Goal: Information Seeking & Learning: Check status

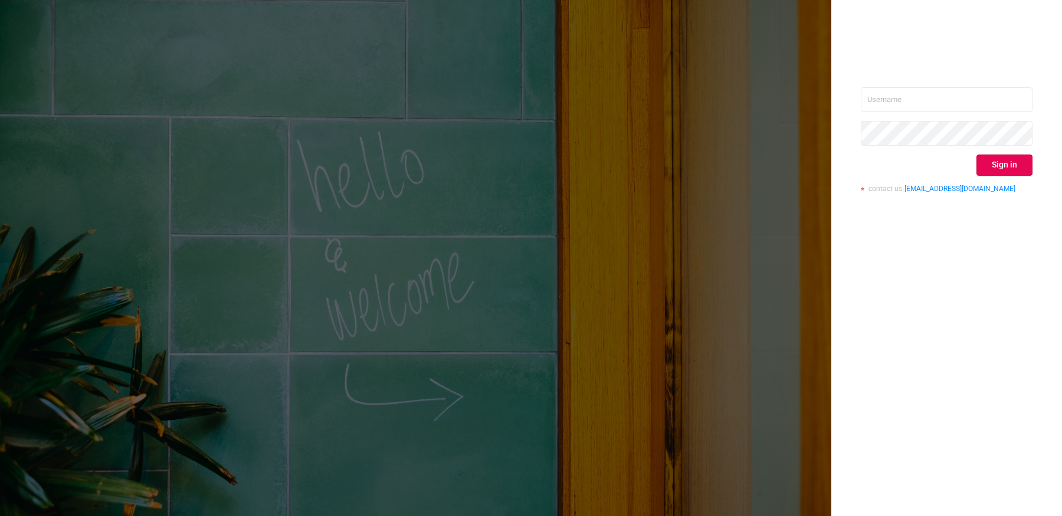
click at [887, 114] on div "Sign in contact us [EMAIL_ADDRESS][DOMAIN_NAME]" at bounding box center [947, 144] width 172 height 115
click at [890, 100] on input "text" at bounding box center [947, 99] width 172 height 25
type input "[EMAIL_ADDRESS][DOMAIN_NAME]"
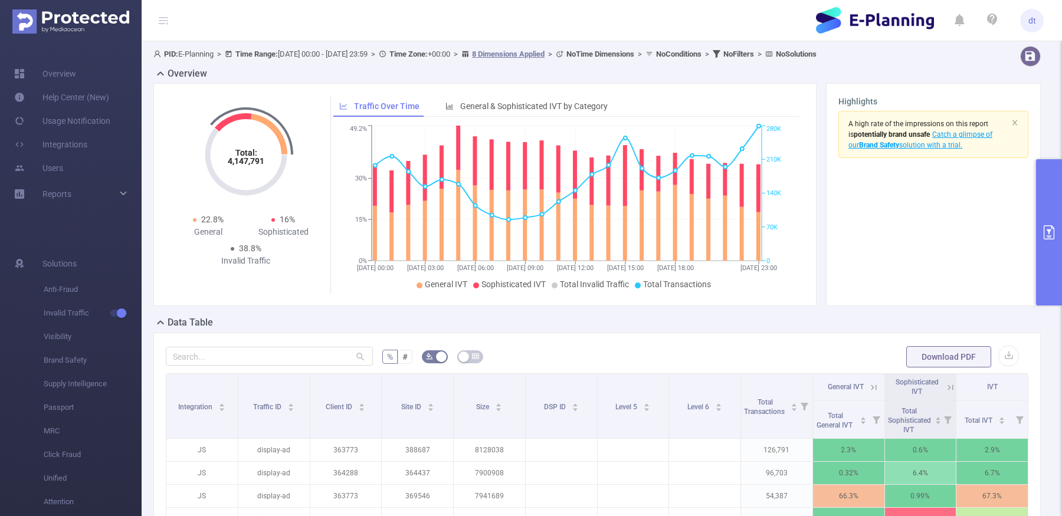
click at [1055, 215] on button "primary" at bounding box center [1049, 232] width 26 height 146
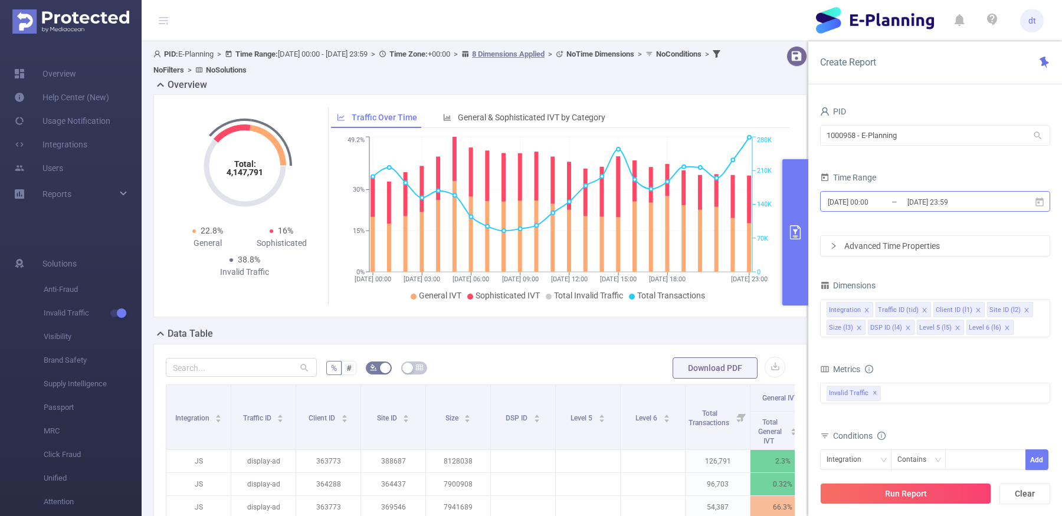
click at [960, 198] on input "[DATE] 23:59" at bounding box center [955, 202] width 96 height 16
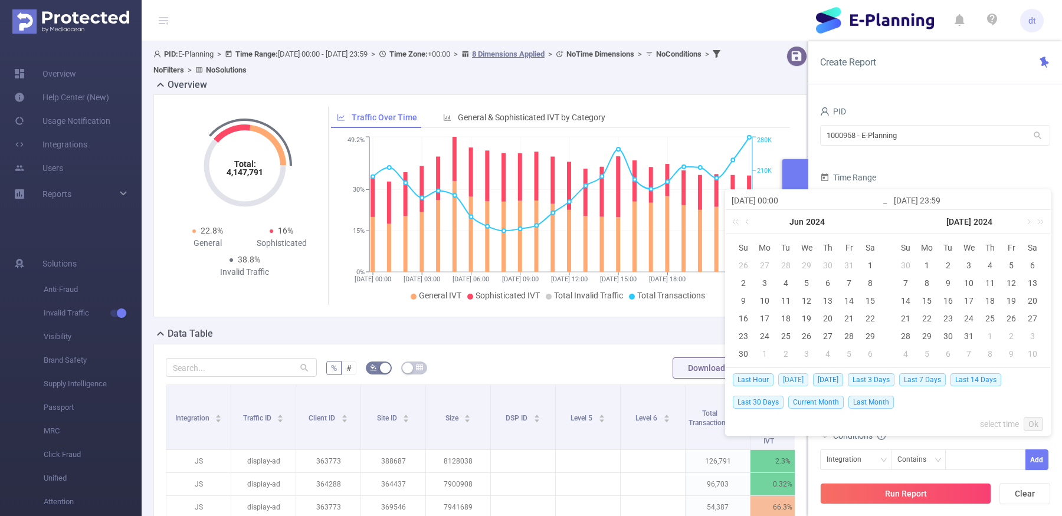
click at [790, 377] on span "[DATE]" at bounding box center [794, 380] width 30 height 13
type input "[DATE] 00:00"
type input "[DATE] 23:59"
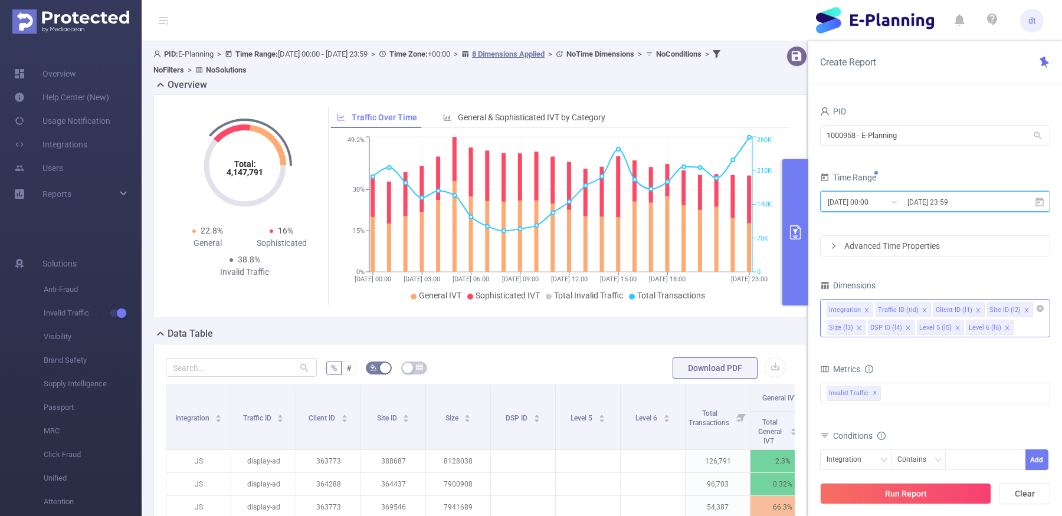
click at [859, 326] on icon "icon: close" at bounding box center [859, 328] width 4 height 4
click at [864, 326] on icon "icon: close" at bounding box center [867, 328] width 6 height 6
click at [865, 326] on icon "icon: close" at bounding box center [868, 328] width 6 height 6
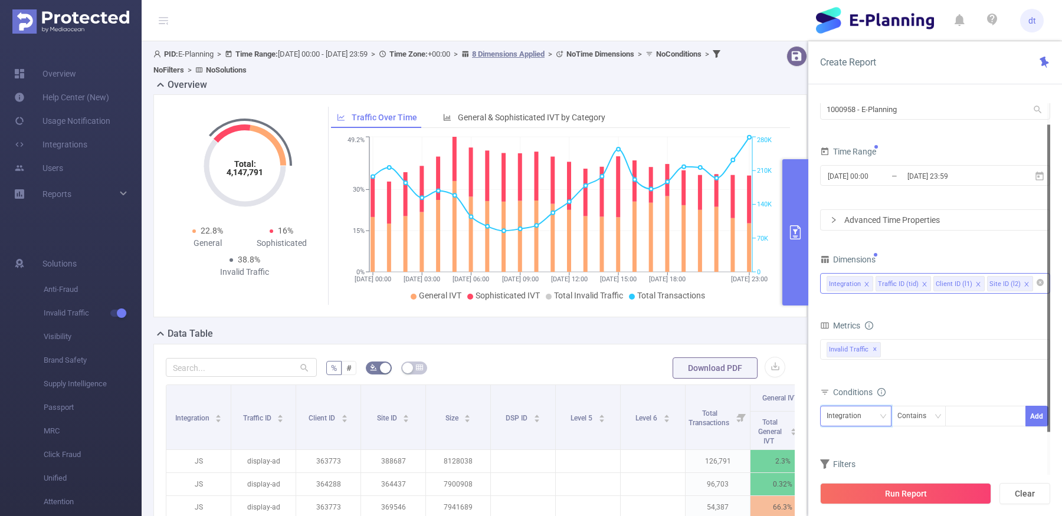
click at [862, 413] on div "Integration" at bounding box center [848, 416] width 43 height 19
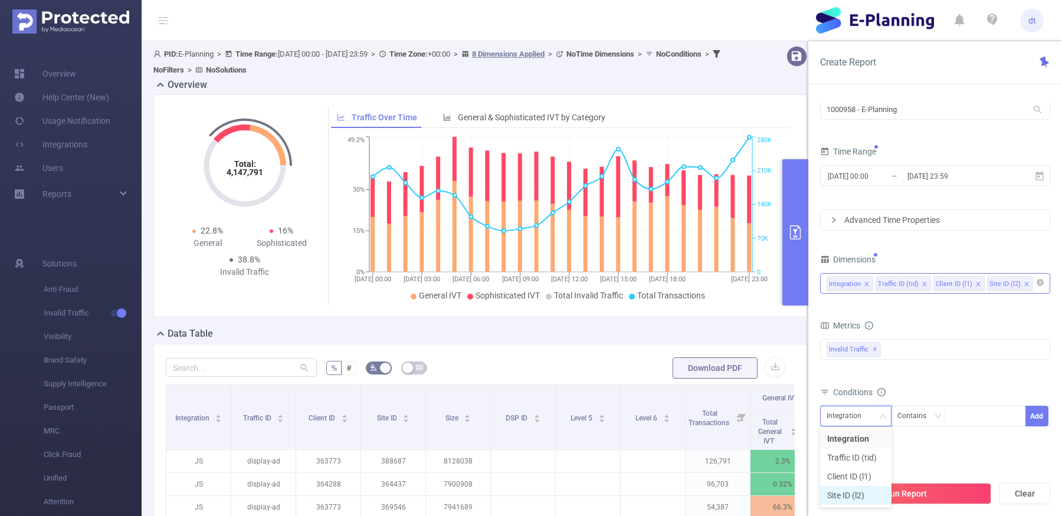
click at [844, 495] on li "Site ID (l2)" at bounding box center [855, 495] width 71 height 19
click at [858, 427] on div "Site ID (l2) Contains Add" at bounding box center [935, 419] width 230 height 27
click at [858, 418] on div "Site ID (l2)" at bounding box center [847, 416] width 41 height 19
click at [848, 476] on li "Client ID (l1)" at bounding box center [855, 476] width 71 height 19
click at [980, 418] on div at bounding box center [986, 416] width 68 height 19
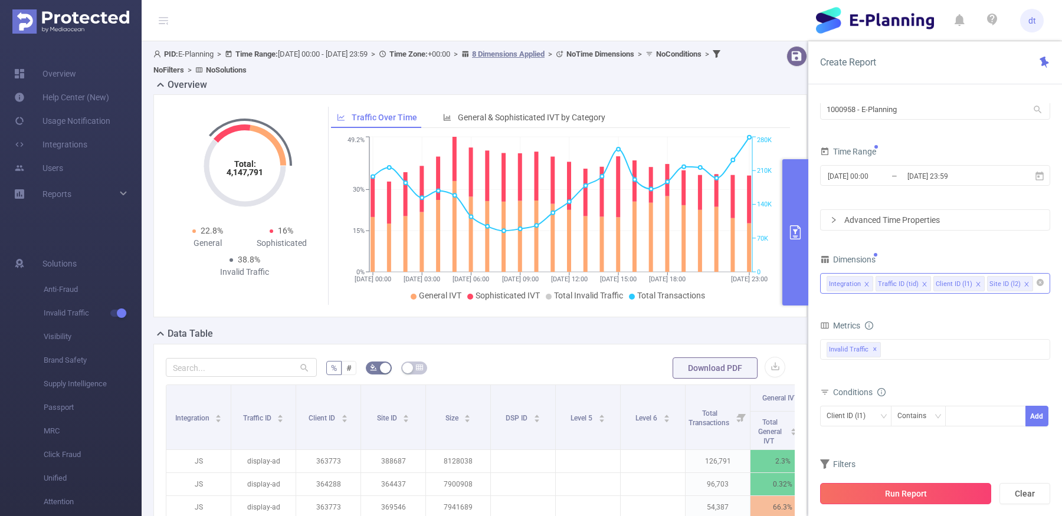
click at [868, 498] on button "Run Report" at bounding box center [905, 493] width 171 height 21
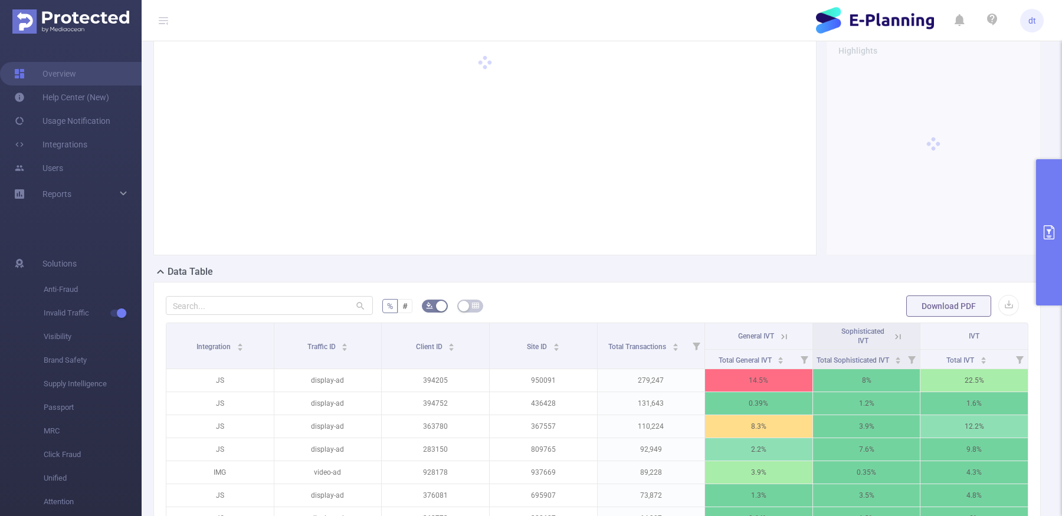
scroll to position [57, 0]
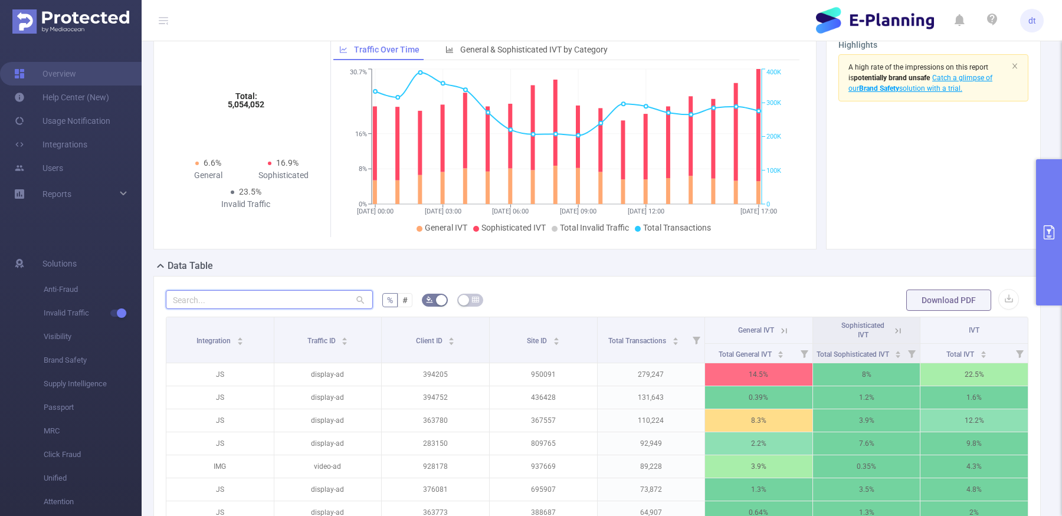
click at [307, 293] on input "text" at bounding box center [269, 299] width 207 height 19
paste input "738637"
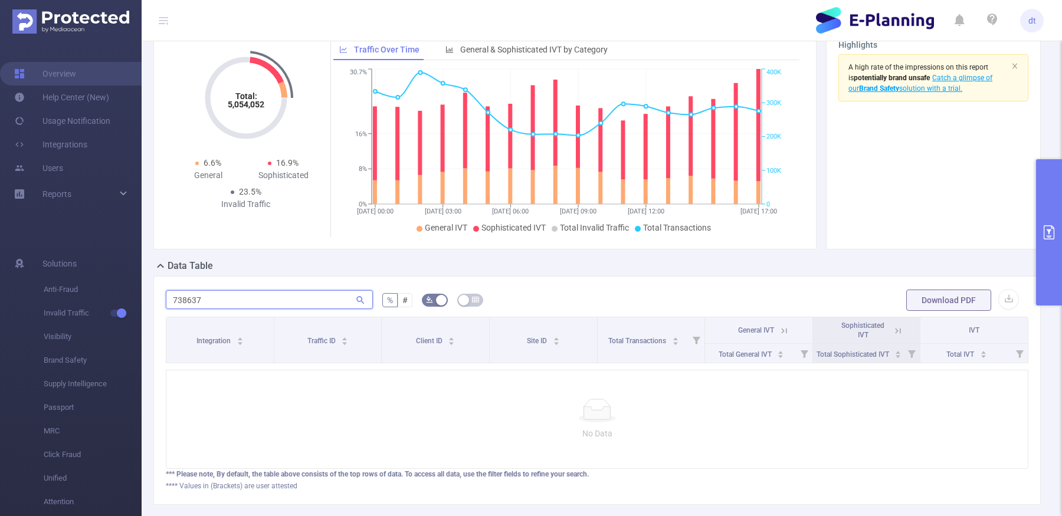
type input "738637"
click at [1042, 205] on button "primary" at bounding box center [1049, 232] width 26 height 146
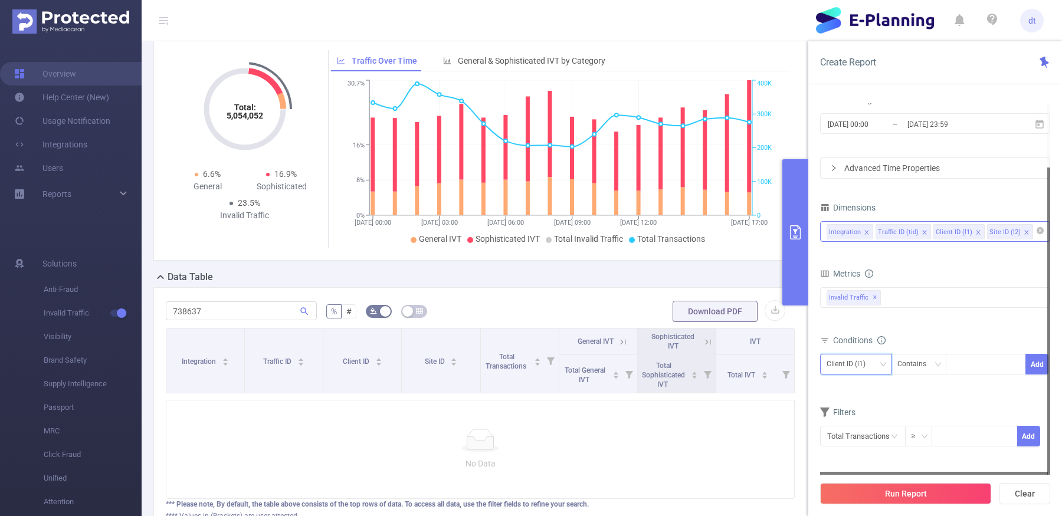
click at [854, 360] on div "Client ID (l1)" at bounding box center [850, 364] width 47 height 19
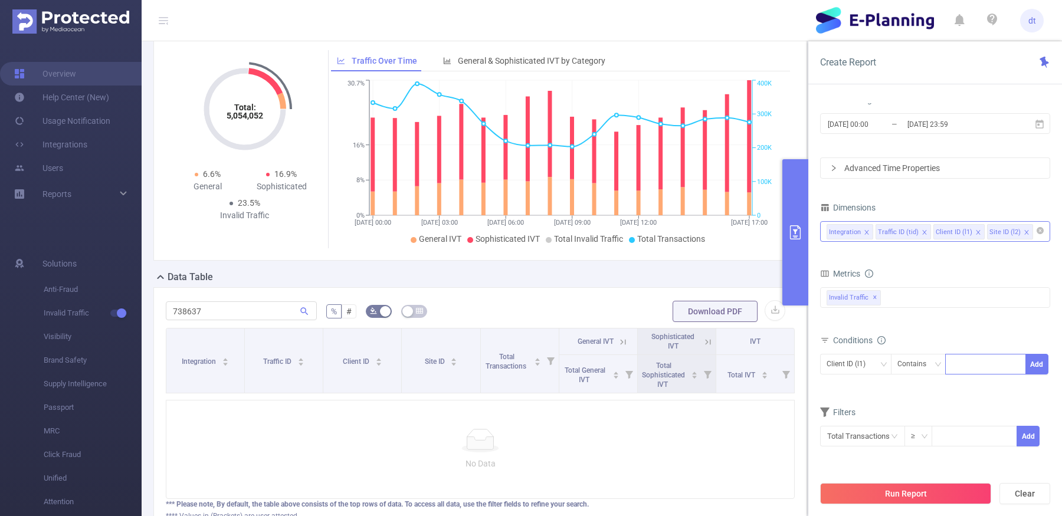
click at [970, 366] on div at bounding box center [986, 364] width 68 height 19
paste input "738637"
type input "738637"
click at [968, 375] on ul "738637" at bounding box center [986, 387] width 80 height 24
click at [970, 385] on li "738637" at bounding box center [986, 386] width 80 height 19
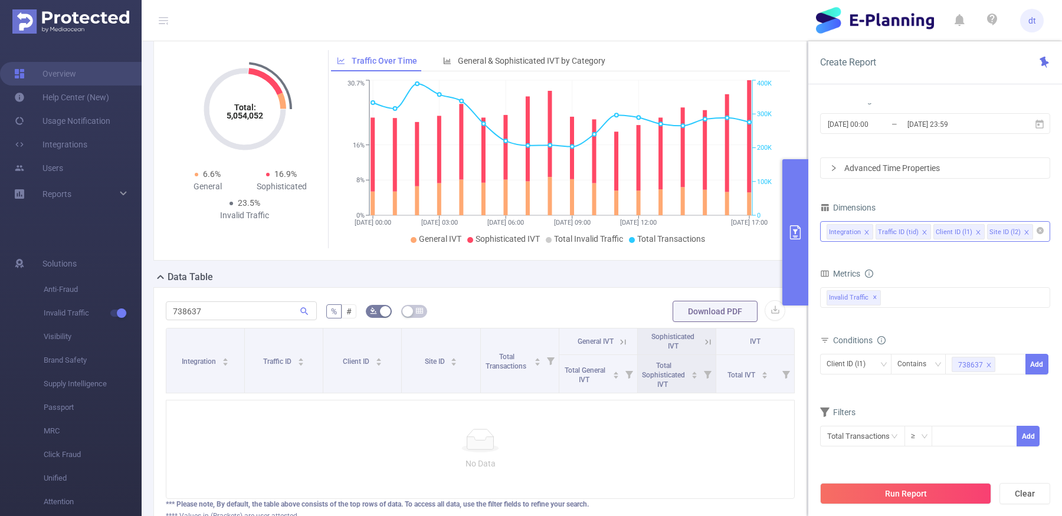
click at [1054, 355] on div "PID 1000958 - E-Planning 1000958 - E-Planning Time Range [DATE] 00:00 _ [DATE] …" at bounding box center [936, 314] width 254 height 446
click at [1042, 359] on button "Add" at bounding box center [1037, 364] width 23 height 21
click at [898, 492] on button "Run Report" at bounding box center [905, 493] width 171 height 21
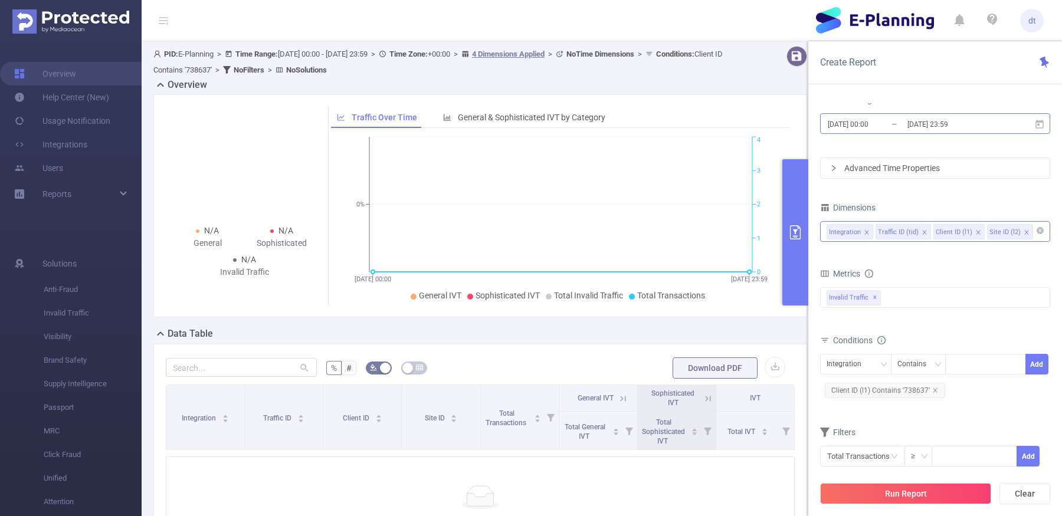
click at [910, 132] on input "[DATE] 23:59" at bounding box center [955, 124] width 96 height 16
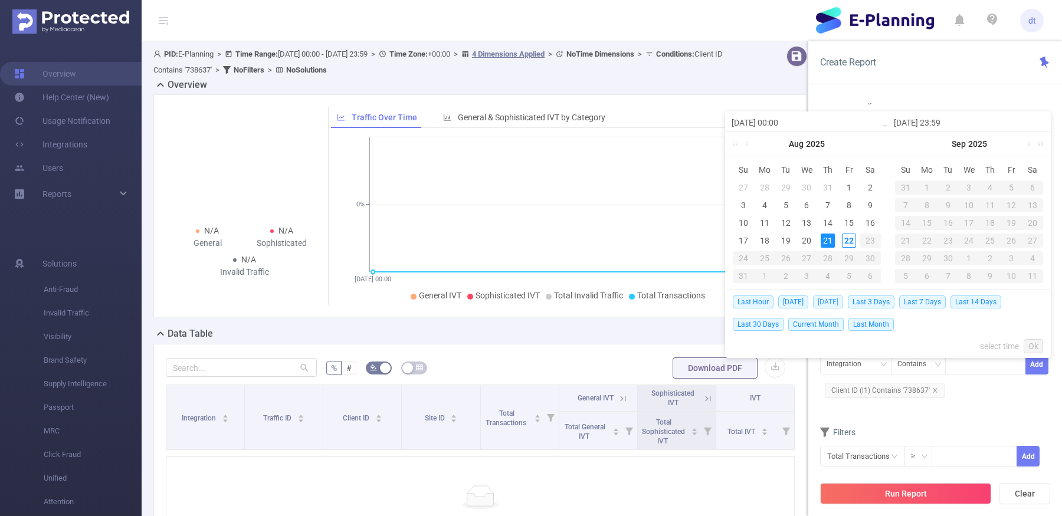
click at [820, 299] on span "[DATE]" at bounding box center [828, 302] width 30 height 13
type input "[DATE] 00:00"
type input "[DATE] 23:59"
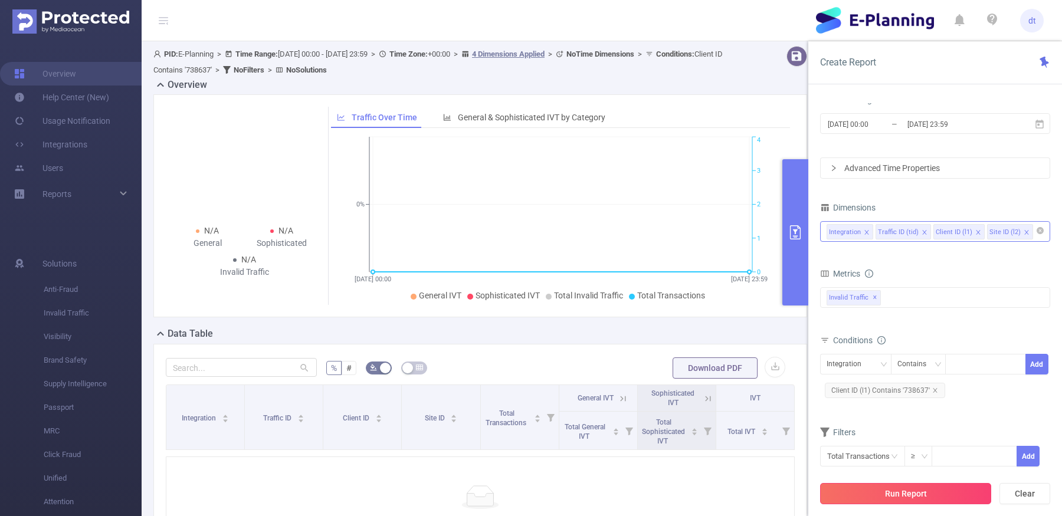
click at [887, 504] on button "Run Report" at bounding box center [905, 493] width 171 height 21
click at [893, 391] on span "Client ID (l1) Contains '738637'" at bounding box center [885, 390] width 120 height 15
click at [989, 365] on icon "icon: close" at bounding box center [989, 365] width 4 height 4
click at [989, 365] on div "738637" at bounding box center [986, 364] width 68 height 19
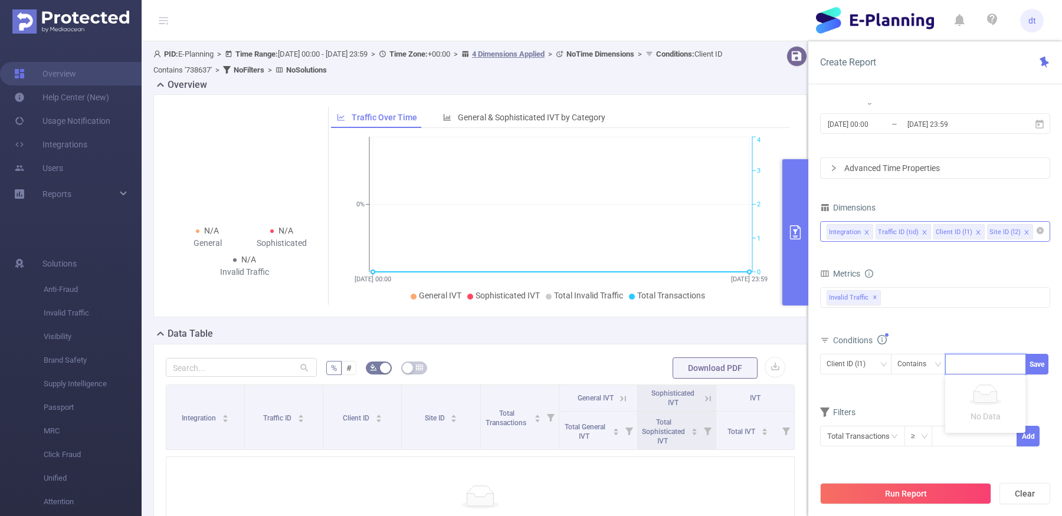
paste input "928178"
type input "928178"
click at [979, 381] on li "928178" at bounding box center [986, 386] width 80 height 19
click at [1030, 358] on button "Save" at bounding box center [1037, 364] width 23 height 21
click at [918, 501] on button "Run Report" at bounding box center [905, 493] width 171 height 21
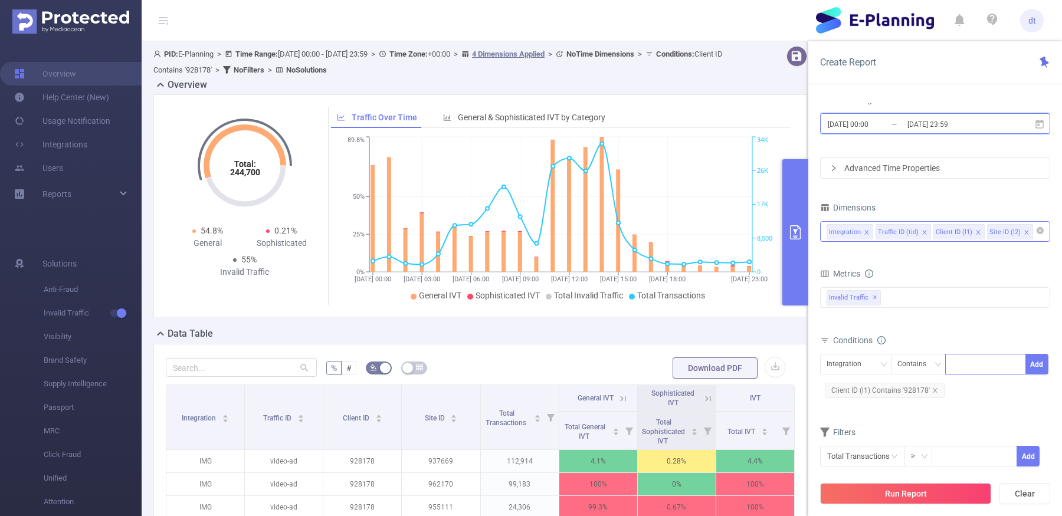
click at [936, 115] on span "[DATE] 00:00 _ [DATE] 23:59" at bounding box center [935, 123] width 230 height 21
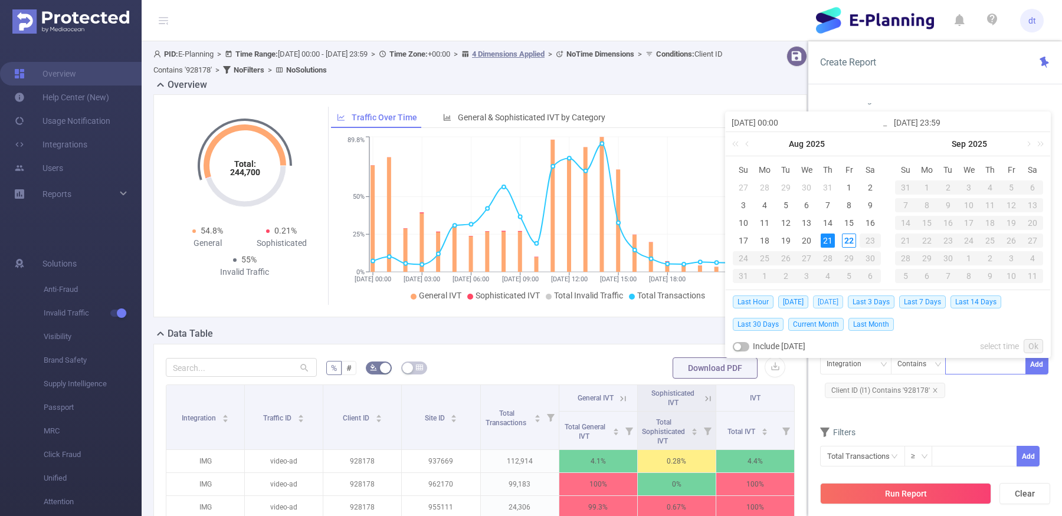
click at [841, 297] on span "[DATE]" at bounding box center [828, 302] width 30 height 13
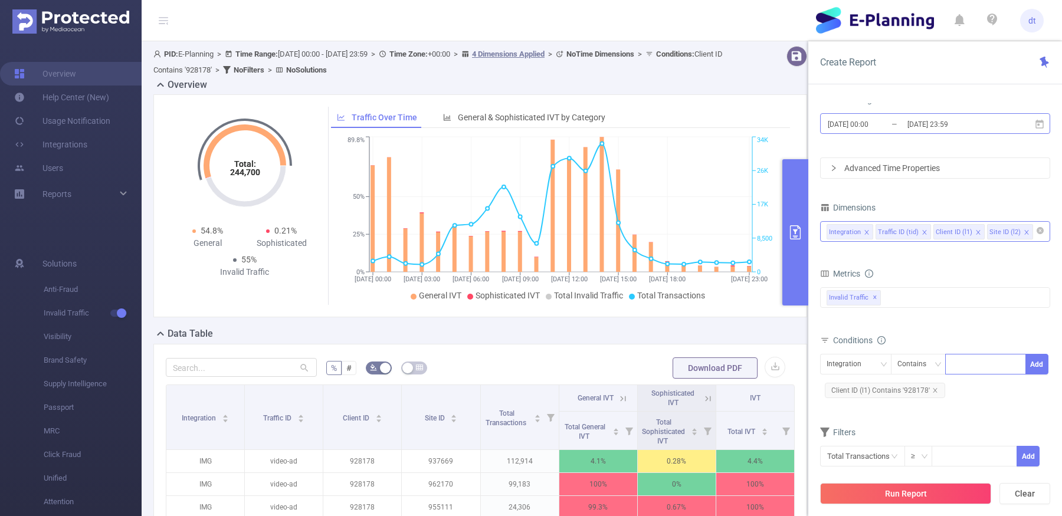
click at [944, 124] on input "[DATE] 23:59" at bounding box center [955, 124] width 96 height 16
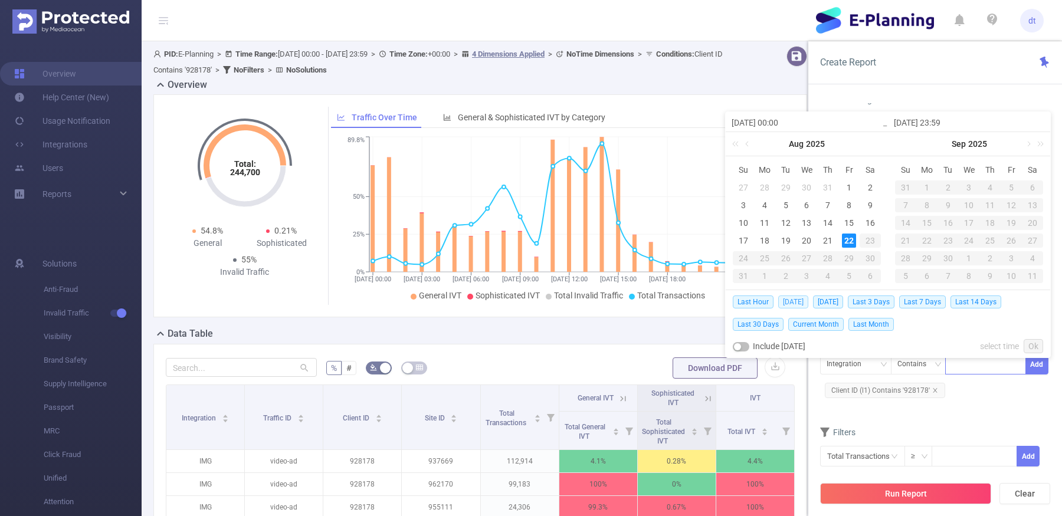
click at [791, 299] on span "[DATE]" at bounding box center [794, 302] width 30 height 13
type input "[DATE] 00:00"
type input "[DATE] 23:59"
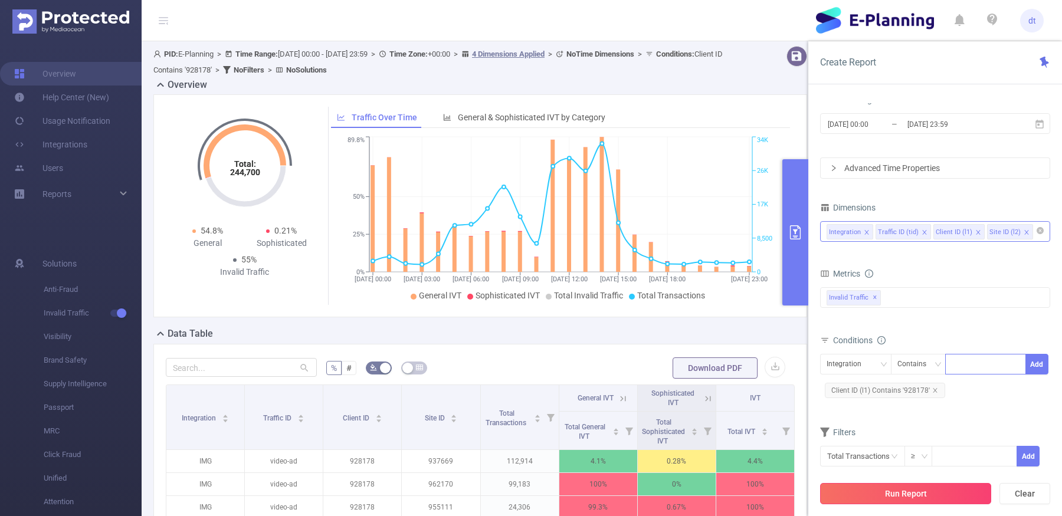
click at [865, 495] on button "Run Report" at bounding box center [905, 493] width 171 height 21
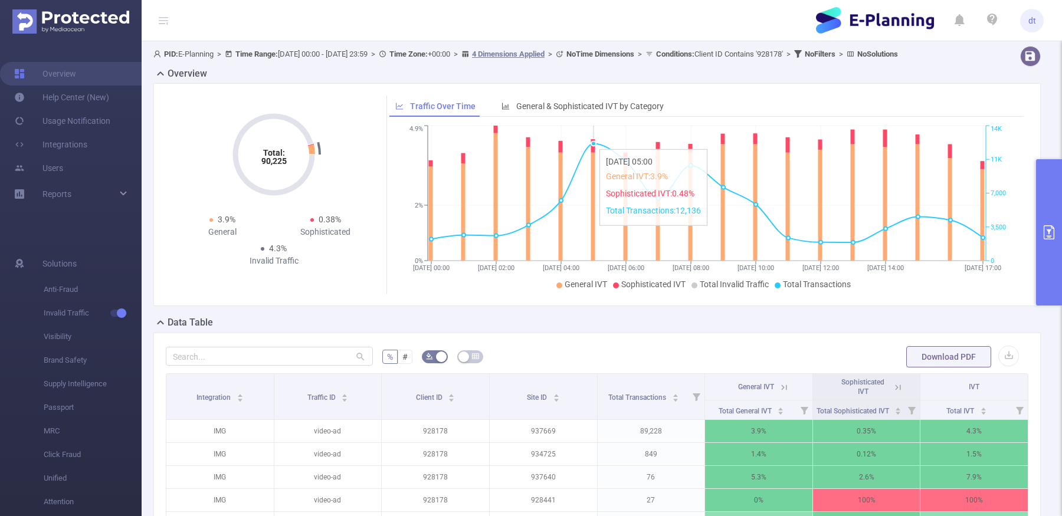
scroll to position [218, 0]
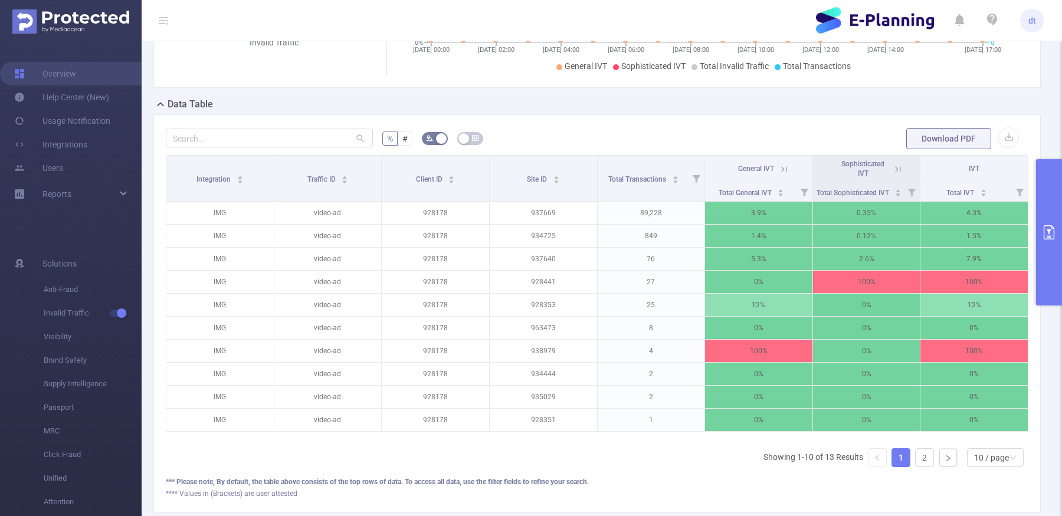
click at [784, 175] on icon at bounding box center [784, 169] width 11 height 11
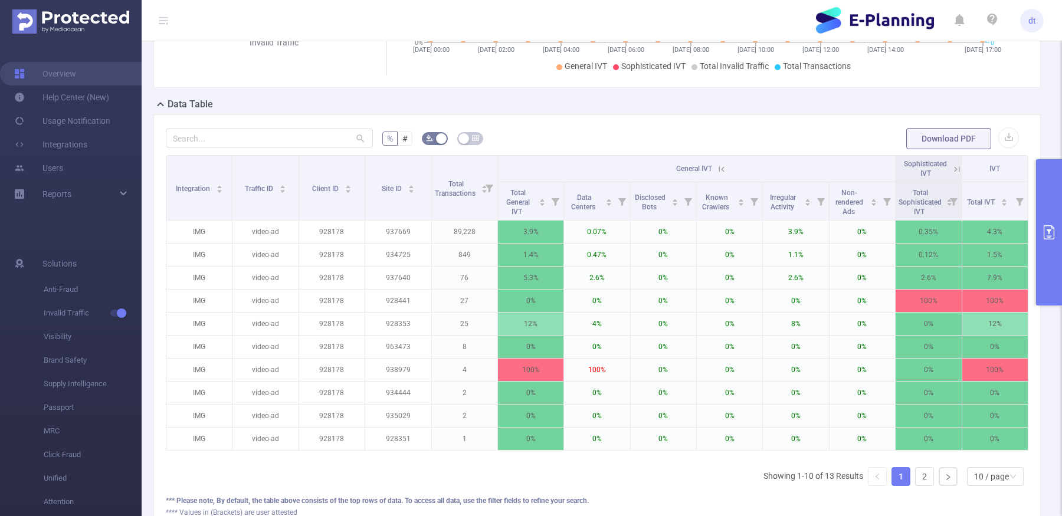
click at [721, 175] on icon at bounding box center [722, 169] width 11 height 11
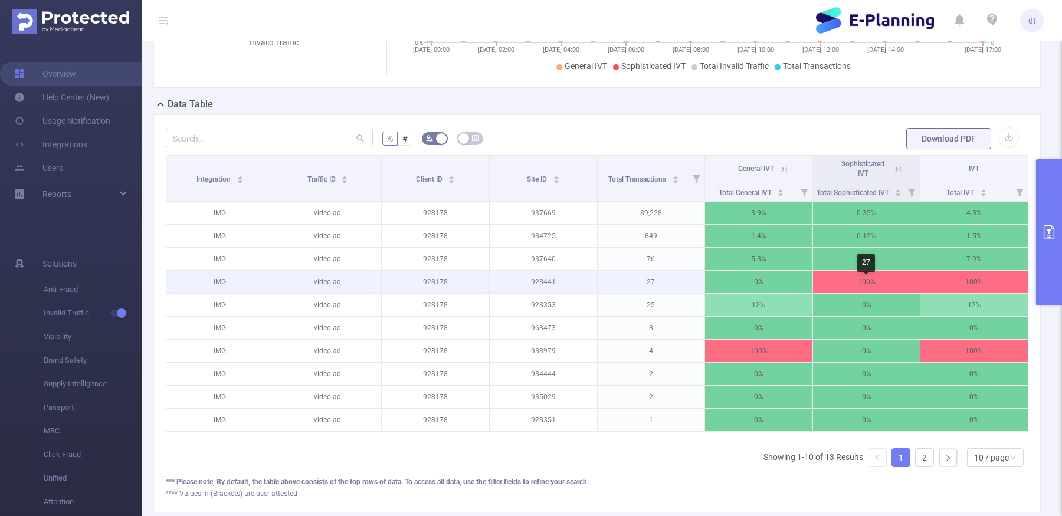
scroll to position [0, 2]
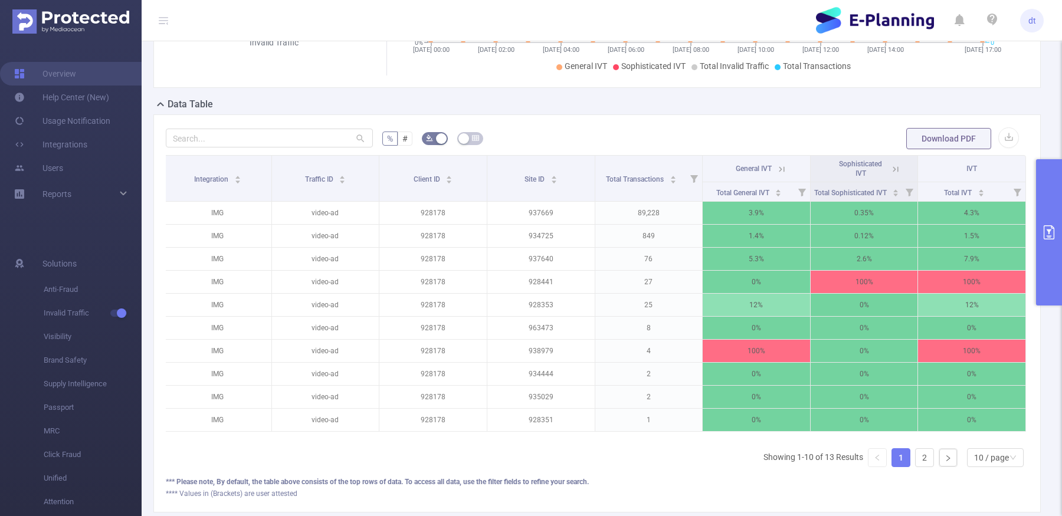
click at [1052, 242] on button "primary" at bounding box center [1049, 232] width 26 height 146
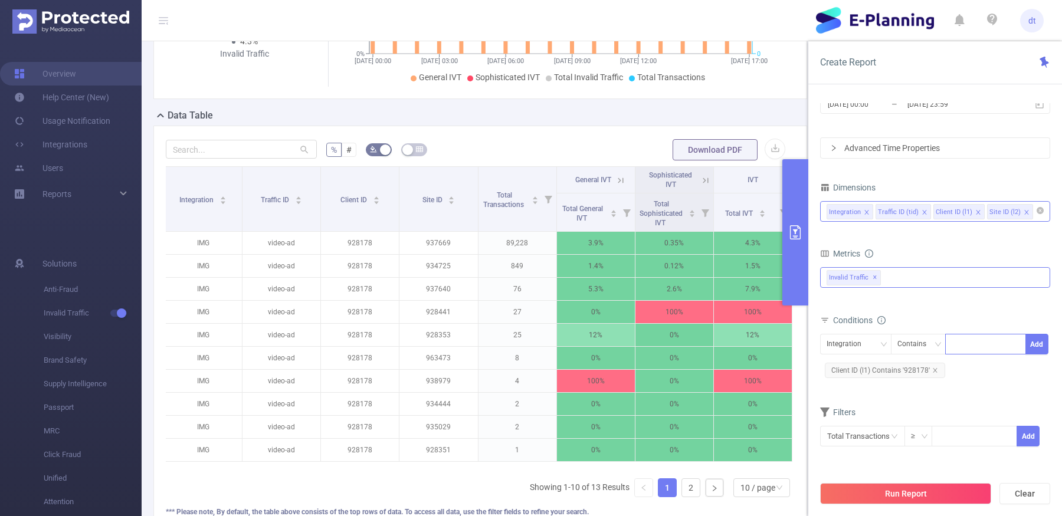
click at [890, 274] on div "Invalid Traffic ✕" at bounding box center [935, 277] width 230 height 21
click at [838, 281] on span at bounding box center [839, 282] width 9 height 9
click at [930, 493] on button "Run Report" at bounding box center [905, 493] width 171 height 21
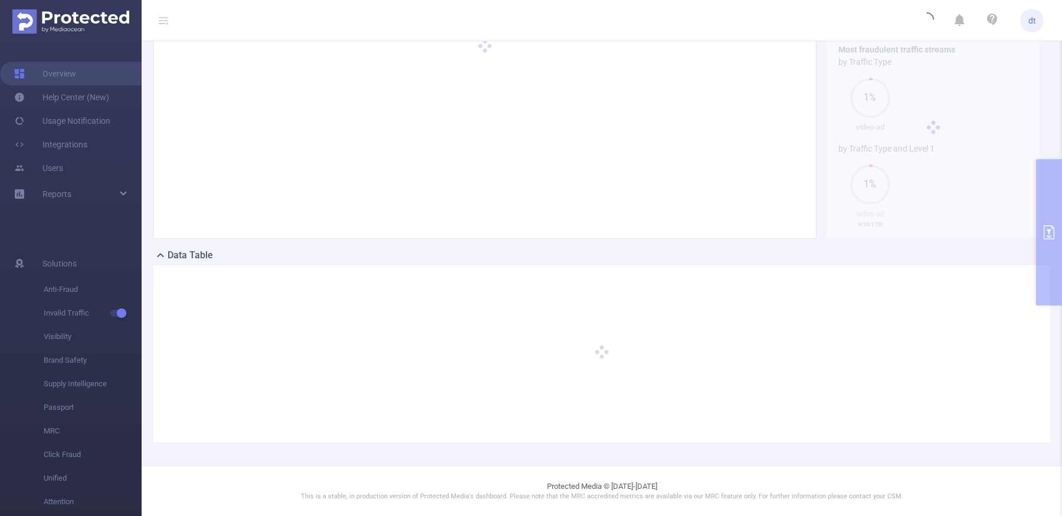
scroll to position [77, 0]
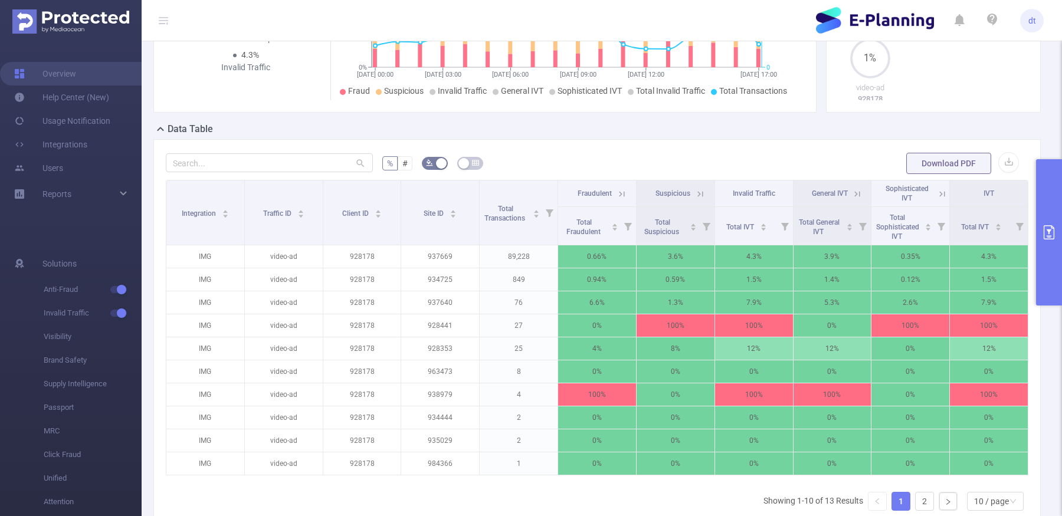
scroll to position [198, 0]
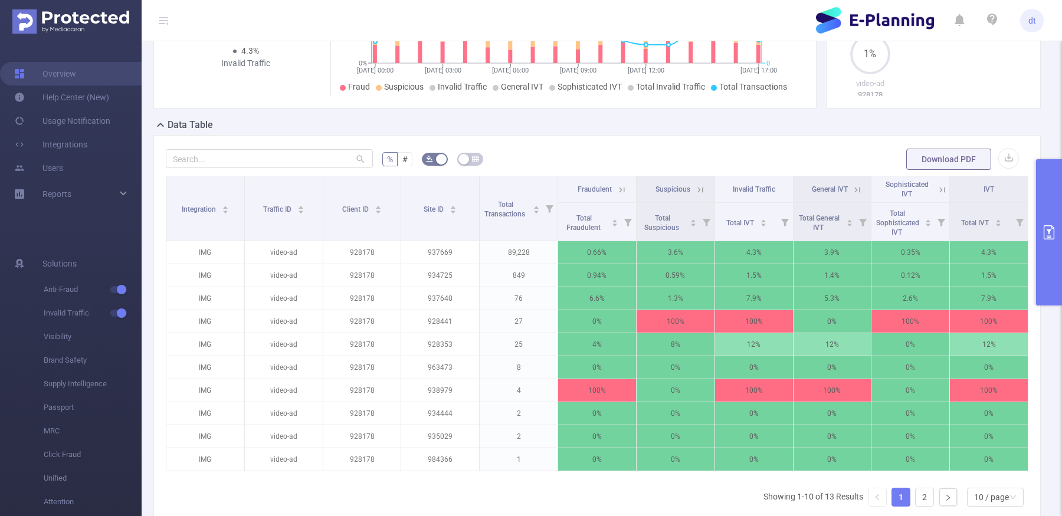
click at [619, 195] on icon at bounding box center [622, 190] width 11 height 11
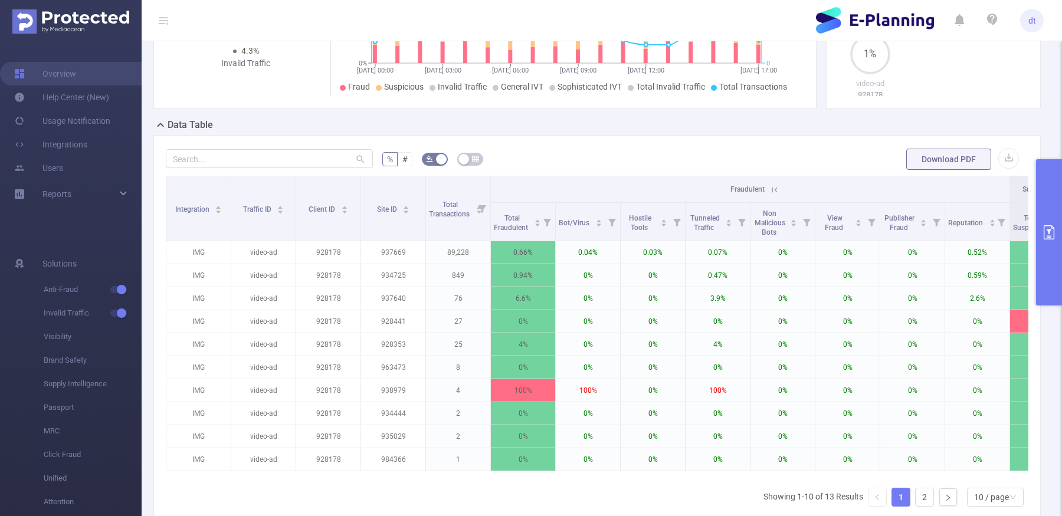
click at [1055, 229] on icon "primary" at bounding box center [1049, 232] width 14 height 14
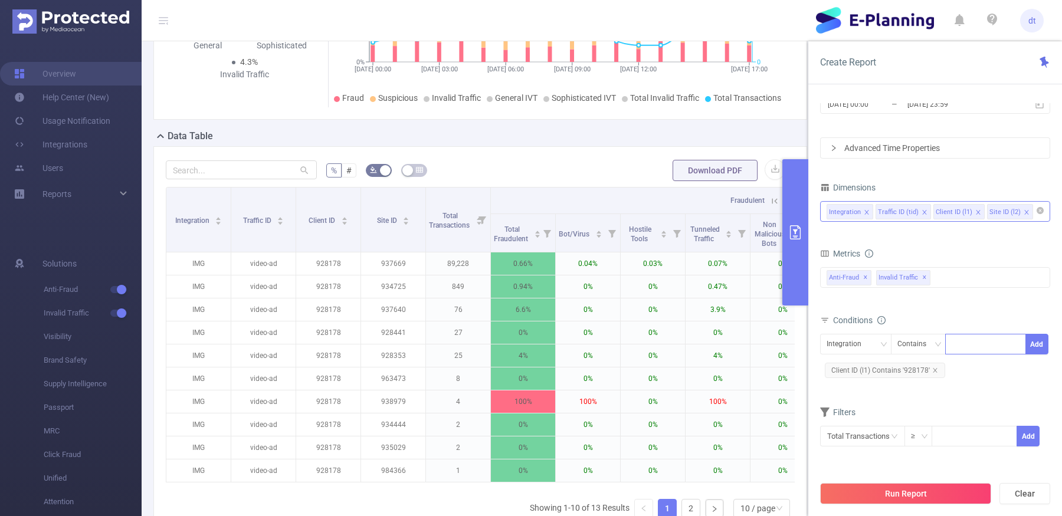
click at [794, 230] on icon "primary" at bounding box center [795, 232] width 11 height 14
